Goal: Navigation & Orientation: Find specific page/section

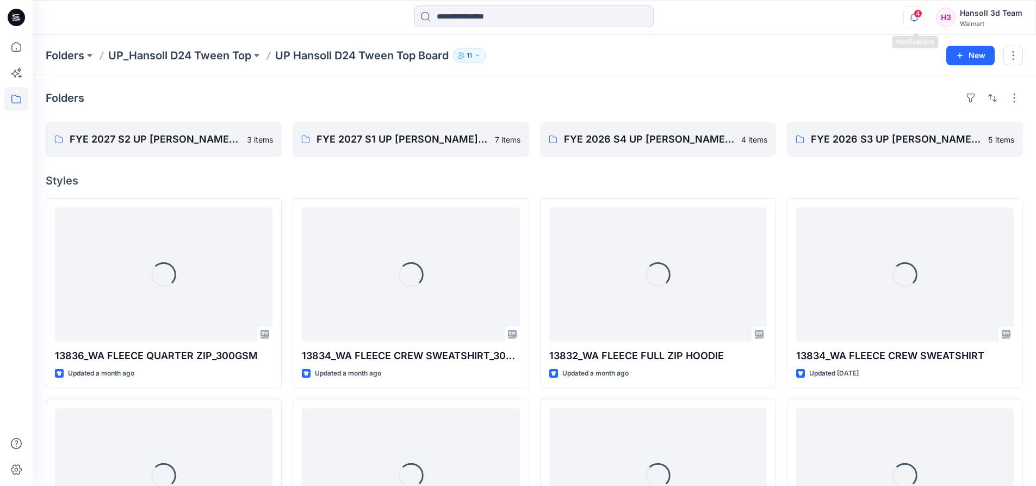
click at [918, 20] on icon "button" at bounding box center [914, 17] width 8 height 7
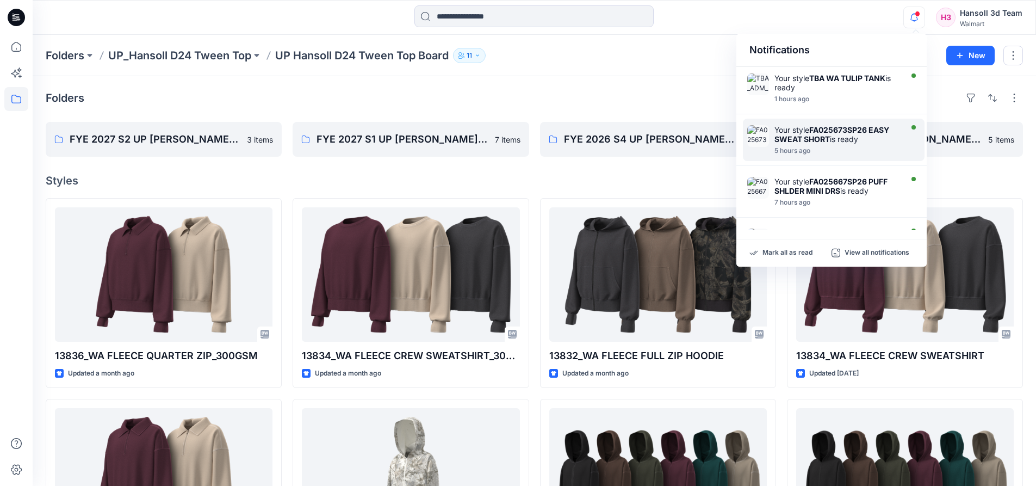
scroll to position [109, 0]
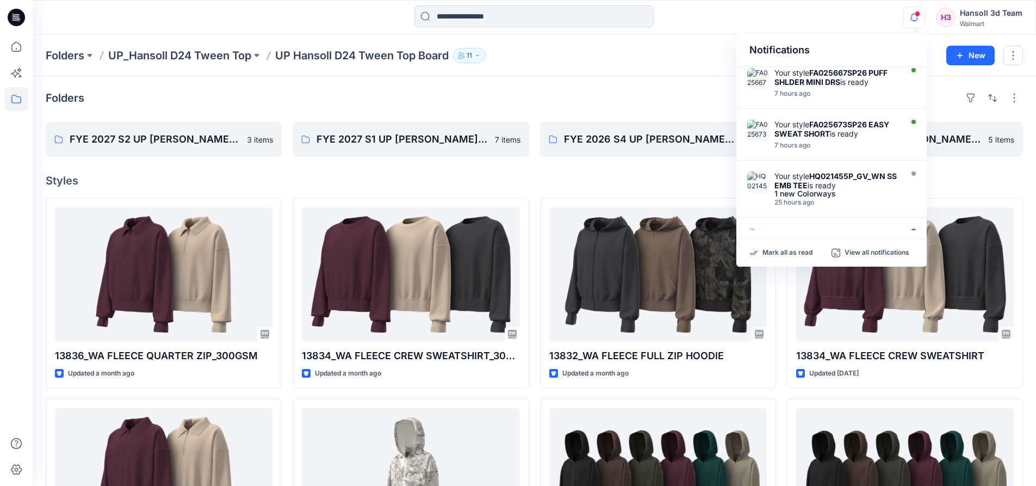
click at [662, 91] on div "Folders" at bounding box center [534, 97] width 977 height 17
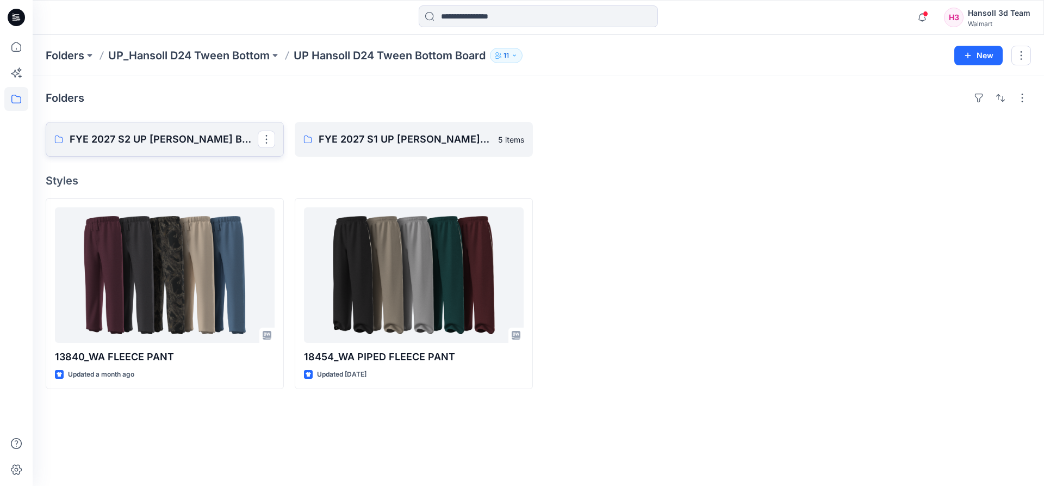
click at [191, 139] on p "FYE 2027 S2 UP HANSOLL TWEEN BOTTOM" at bounding box center [164, 139] width 188 height 15
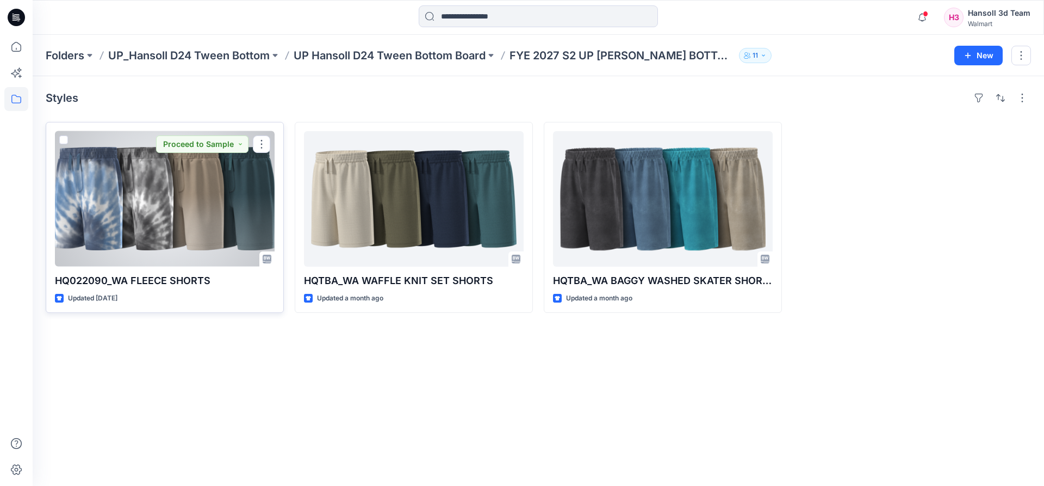
click at [224, 195] on div at bounding box center [165, 198] width 220 height 135
